Goal: Task Accomplishment & Management: Manage account settings

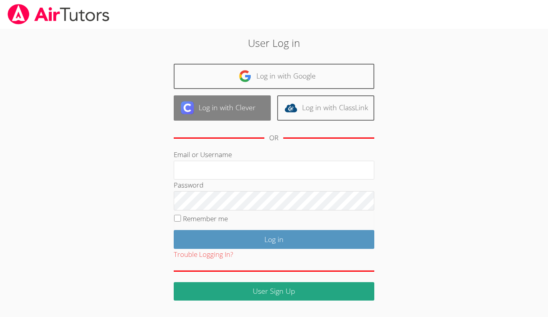
click at [233, 107] on link "Log in with Clever" at bounding box center [222, 107] width 97 height 25
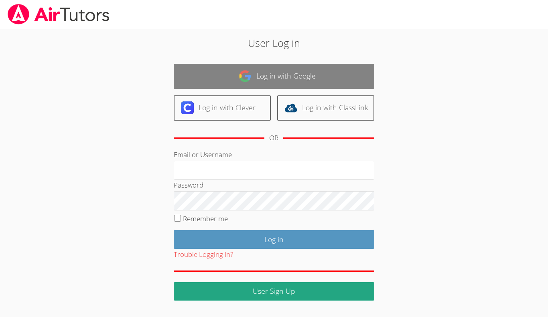
click at [306, 81] on link "Log in with Google" at bounding box center [274, 76] width 201 height 25
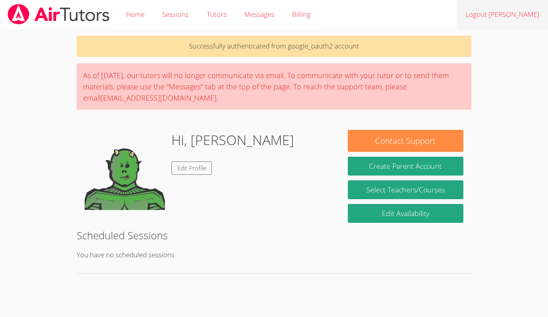
click at [523, 12] on link "Logout [PERSON_NAME]" at bounding box center [501, 14] width 91 height 29
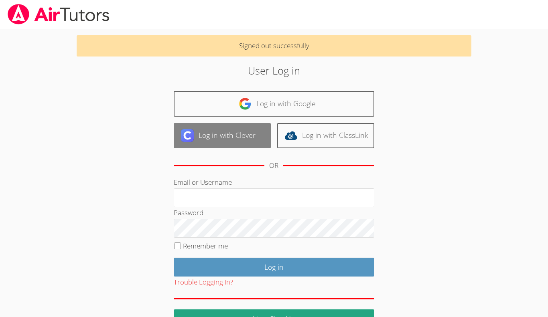
click at [199, 130] on link "Log in with Clever" at bounding box center [222, 135] width 97 height 25
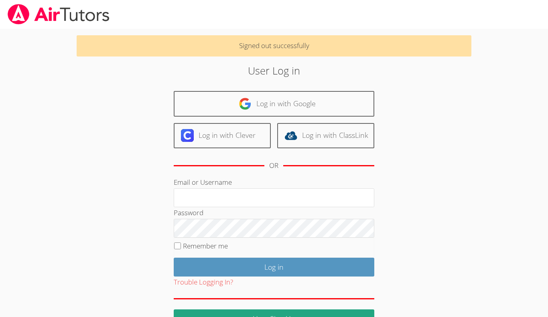
click at [498, 184] on body "Signed out successfully User Log in Log in with Google Log in with Clever Log i…" at bounding box center [274, 158] width 548 height 317
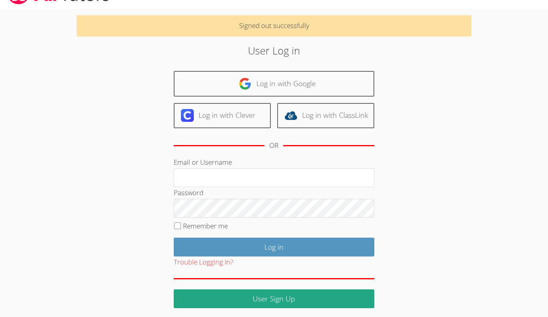
scroll to position [23, 0]
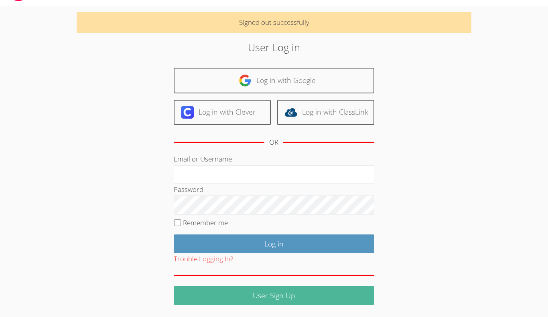
click at [287, 290] on link "User Sign Up" at bounding box center [274, 295] width 201 height 19
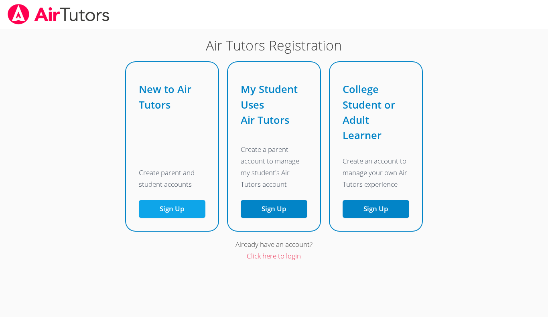
click at [199, 211] on button "Sign Up" at bounding box center [172, 209] width 67 height 18
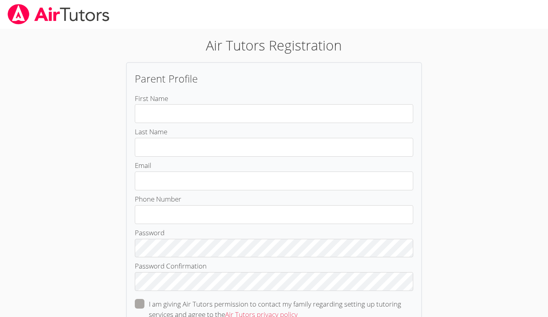
click at [116, 151] on div "Air Tutors Registration Parent Profile First Name Last Name Email Phone Number …" at bounding box center [274, 210] width 395 height 351
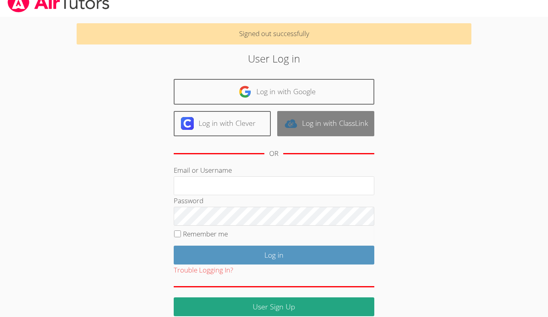
click at [328, 116] on link "Log in with ClassLink" at bounding box center [325, 123] width 97 height 25
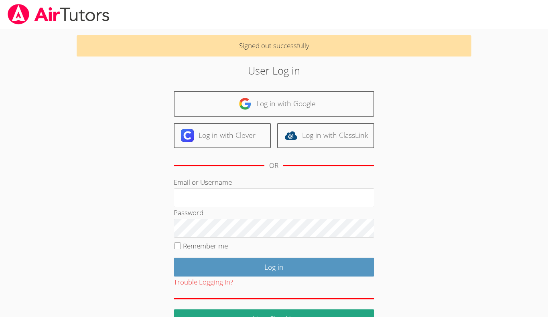
scroll to position [12, 0]
